Goal: Task Accomplishment & Management: Manage account settings

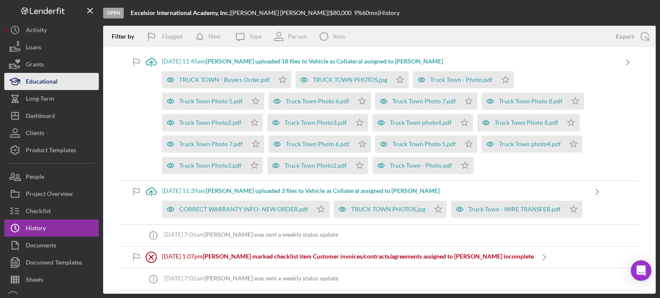
scroll to position [859, 0]
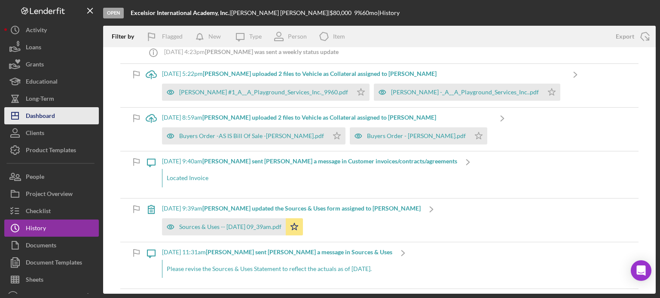
click at [46, 109] on div "Dashboard" at bounding box center [40, 116] width 29 height 19
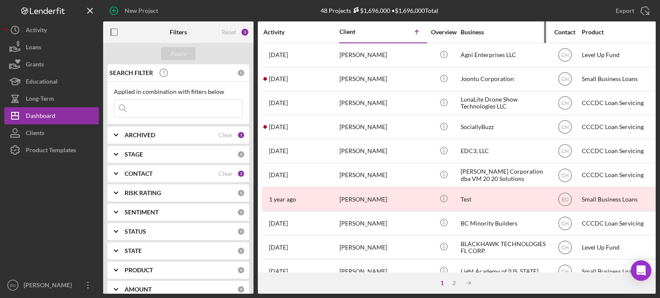
click at [475, 37] on div "Business" at bounding box center [503, 32] width 86 height 21
click at [454, 29] on div "Overview" at bounding box center [443, 32] width 32 height 7
click at [469, 30] on div "Business" at bounding box center [503, 32] width 86 height 7
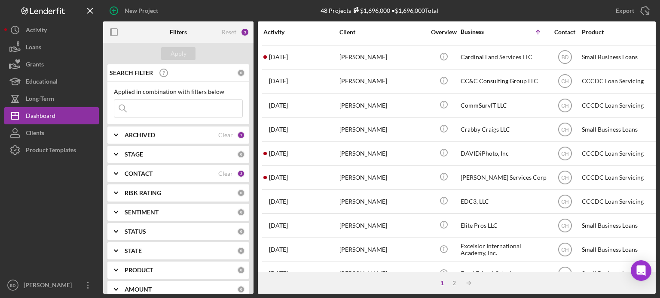
scroll to position [383, 0]
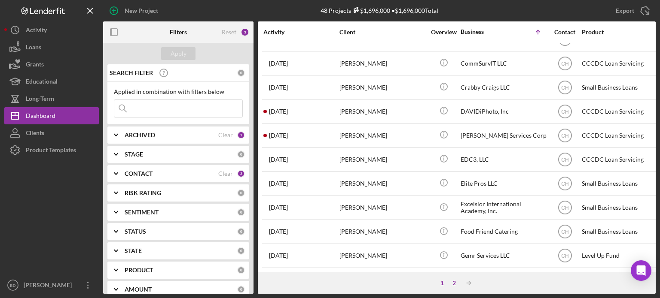
click at [454, 283] on div "2" at bounding box center [454, 283] width 12 height 7
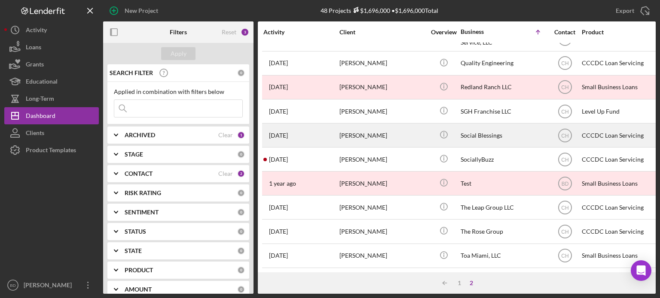
scroll to position [335, 0]
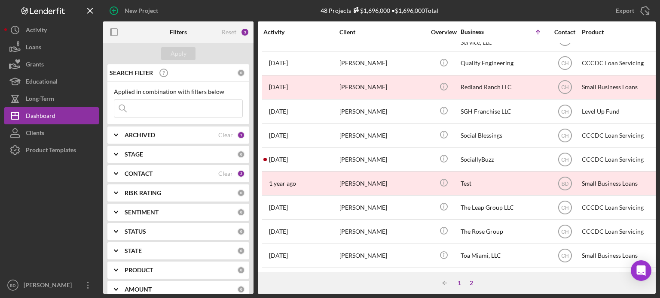
click at [460, 282] on div "1" at bounding box center [459, 283] width 12 height 7
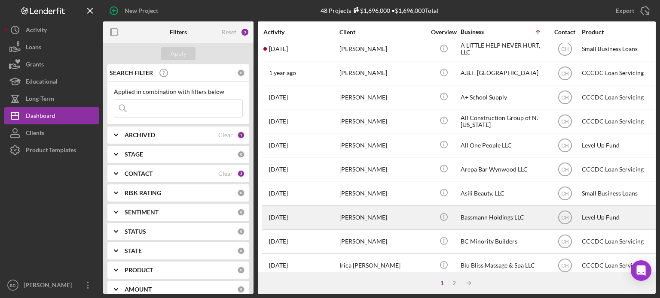
scroll to position [77, 0]
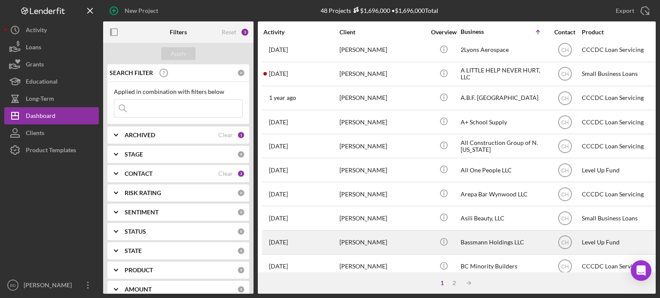
click at [486, 235] on div "Bassmann Holdings LLC" at bounding box center [503, 242] width 86 height 23
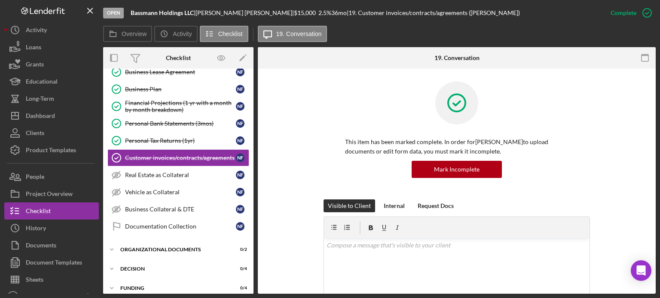
scroll to position [173, 0]
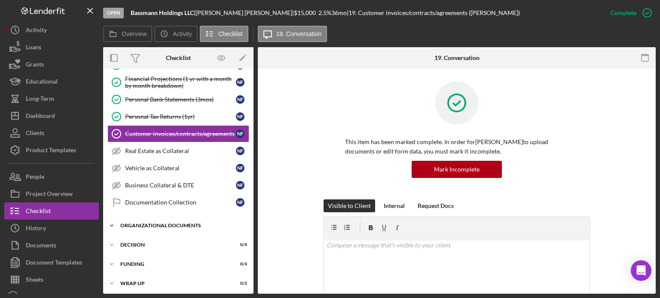
click at [162, 224] on div "Organizational Documents" at bounding box center [181, 225] width 122 height 5
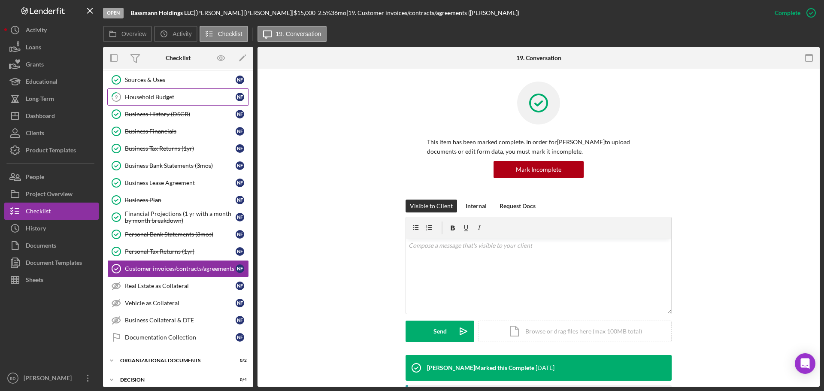
scroll to position [0, 0]
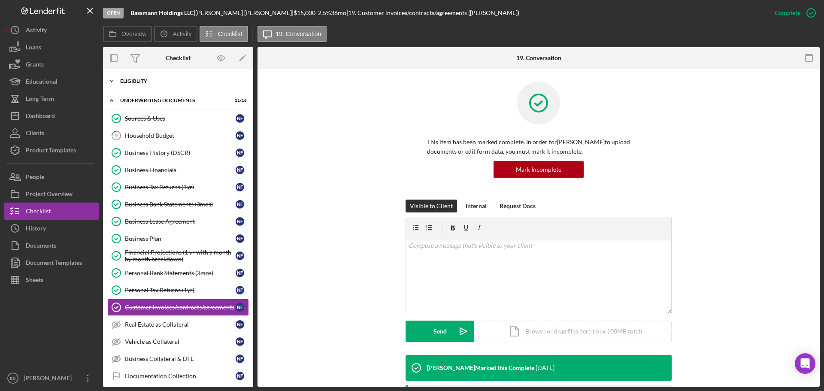
click at [147, 78] on div "Icon/Expander Eligiblity 7 / 8" at bounding box center [178, 81] width 150 height 17
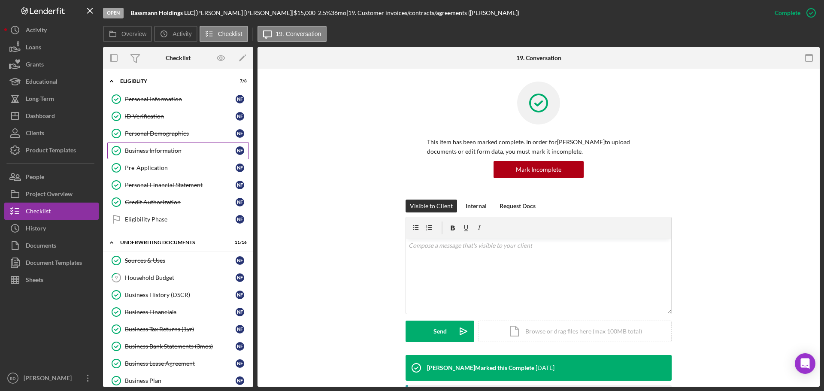
click at [158, 151] on div "Business Information" at bounding box center [180, 150] width 111 height 7
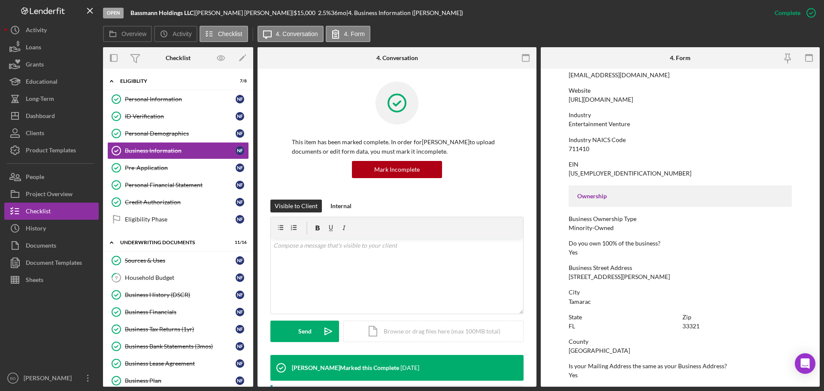
scroll to position [215, 0]
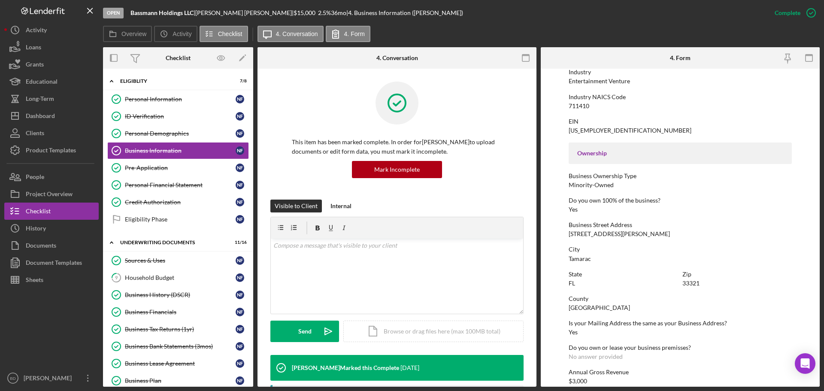
click at [53, 164] on div "Icon/History Activity Loans Grants Educational Long-Term Icon/Dashboard Dashboa…" at bounding box center [51, 203] width 94 height 365
click at [50, 173] on button "People" at bounding box center [51, 176] width 94 height 17
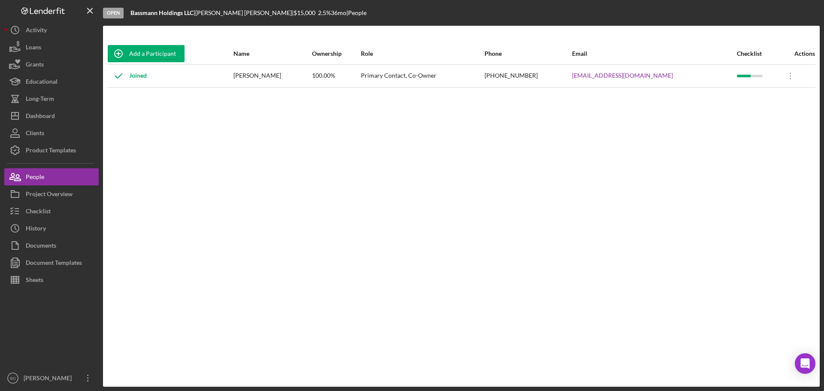
click at [581, 265] on div "Add a Participant Name Ownership Role Phone Email Checklist Actions Joined Norm…" at bounding box center [461, 206] width 717 height 327
click at [139, 185] on div "Add a Participant Name Ownership Role Phone Email Checklist Actions Joined Norm…" at bounding box center [461, 206] width 717 height 327
click at [37, 241] on div "Documents" at bounding box center [41, 246] width 30 height 19
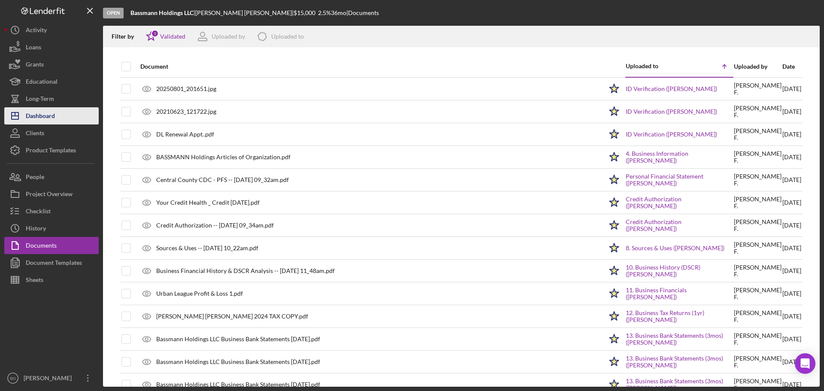
click at [44, 112] on div "Dashboard" at bounding box center [40, 116] width 29 height 19
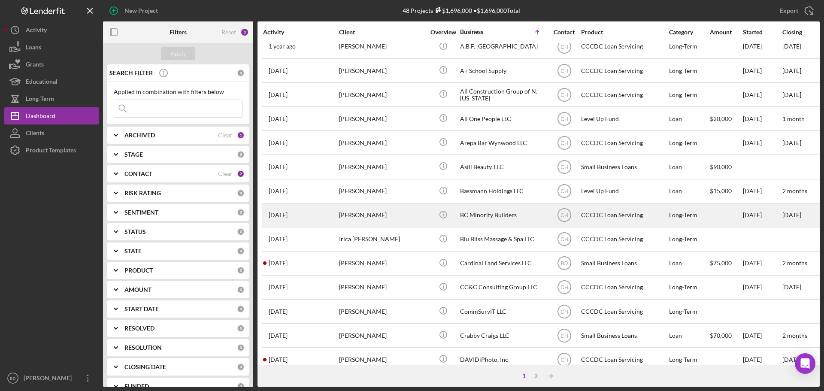
scroll to position [258, 0]
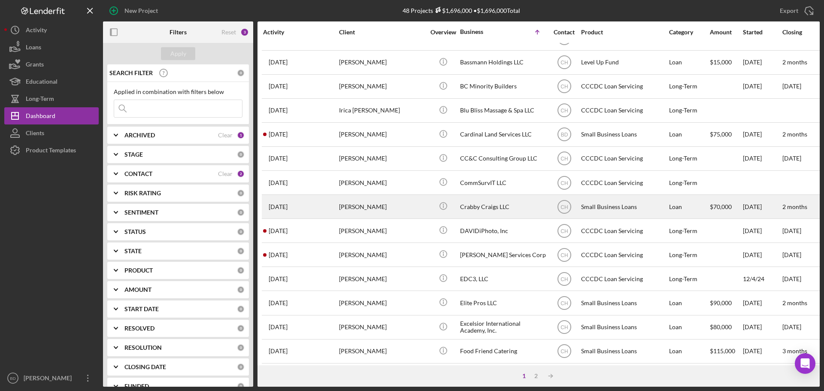
click at [478, 204] on div "Crabby Craigs LLC" at bounding box center [503, 206] width 86 height 23
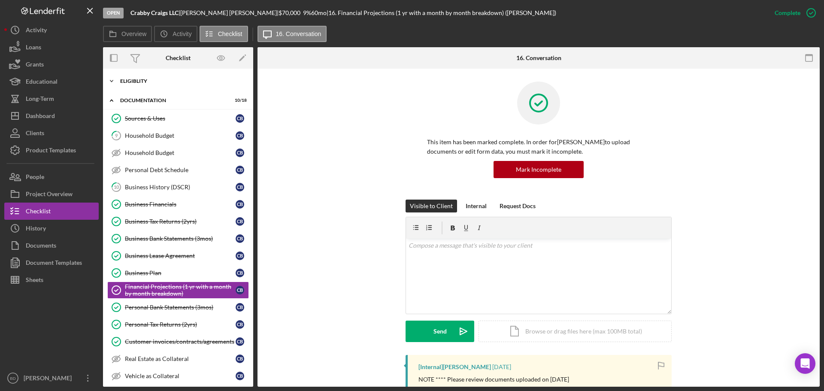
click at [154, 87] on div "Icon/Expander Eligiblity 8 / 8" at bounding box center [178, 81] width 150 height 17
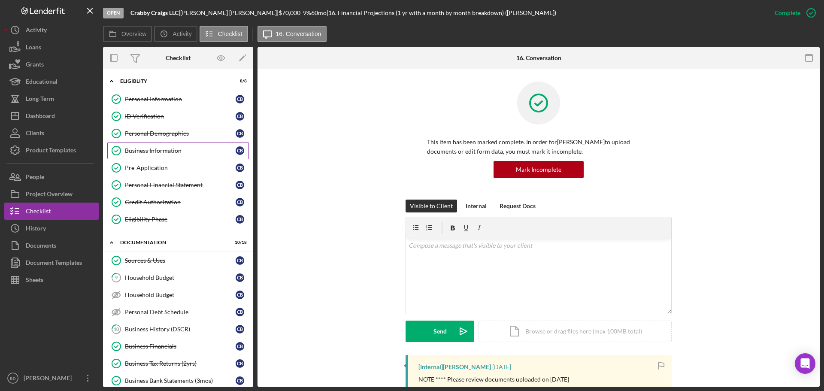
click at [149, 151] on div "Business Information" at bounding box center [180, 150] width 111 height 7
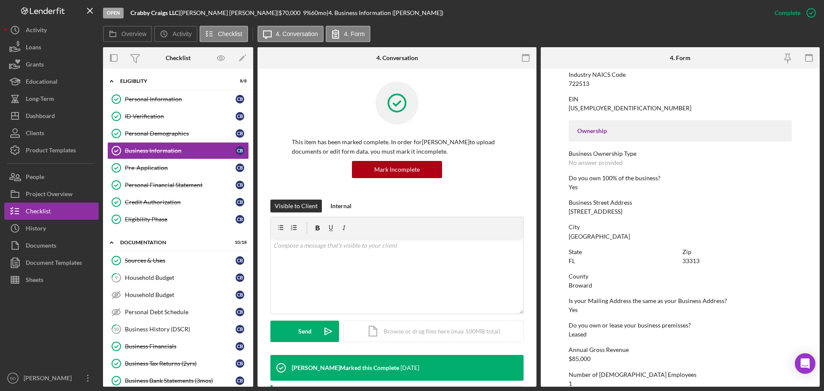
scroll to position [258, 0]
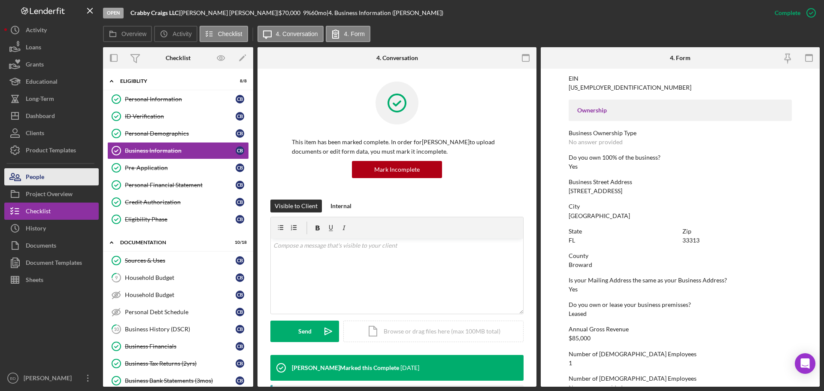
click at [47, 179] on button "People" at bounding box center [51, 176] width 94 height 17
